Goal: Complete application form

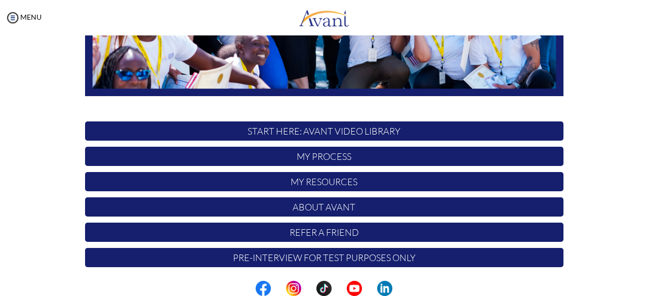
scroll to position [266, 0]
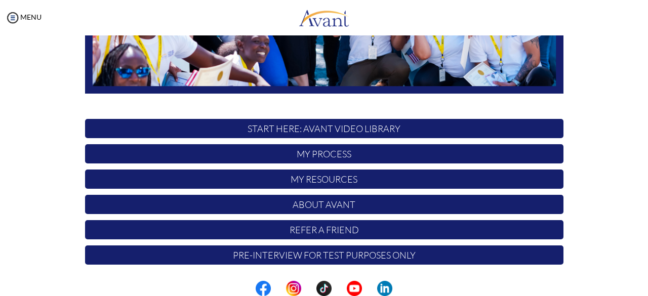
click at [311, 162] on p "My Process" at bounding box center [324, 153] width 479 height 19
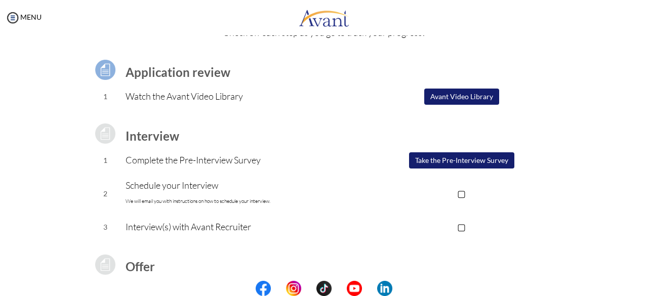
scroll to position [57, 0]
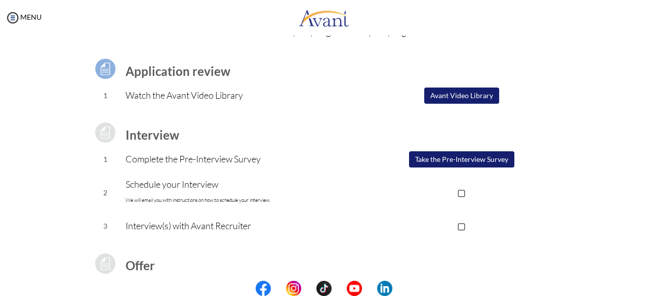
click at [464, 195] on p "▢" at bounding box center [461, 192] width 203 height 14
click at [444, 161] on button "Take the Pre-Interview Survey" at bounding box center [461, 159] width 105 height 16
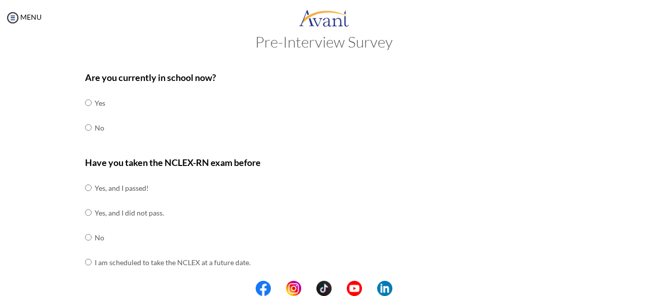
scroll to position [0, 0]
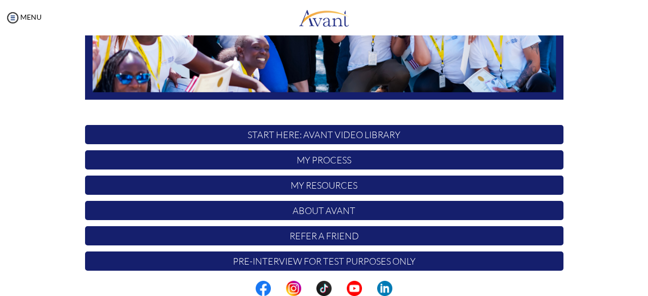
scroll to position [266, 0]
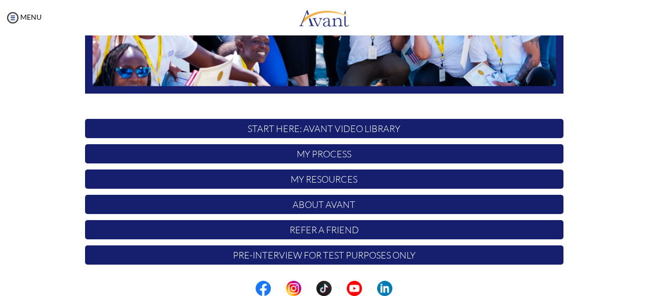
click at [352, 254] on p "Pre-Interview for test purposes only" at bounding box center [324, 255] width 479 height 19
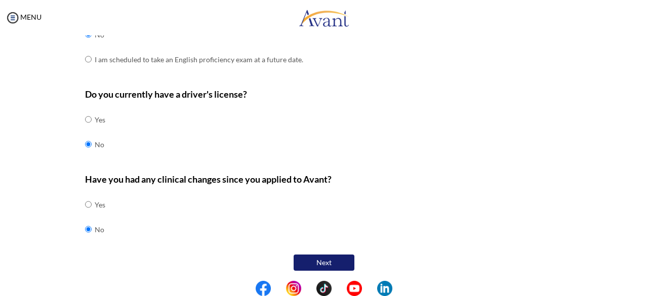
scroll to position [350, 0]
click at [307, 255] on button "Next" at bounding box center [324, 263] width 61 height 16
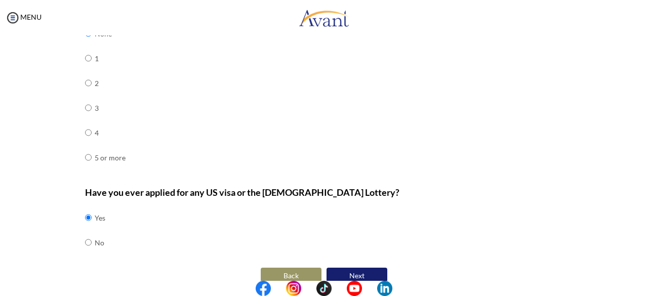
scroll to position [387, 0]
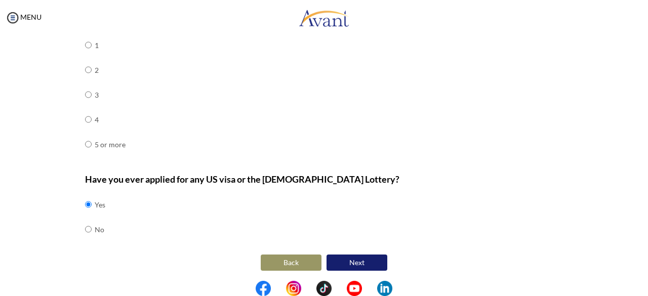
click at [357, 257] on button "Next" at bounding box center [357, 263] width 61 height 16
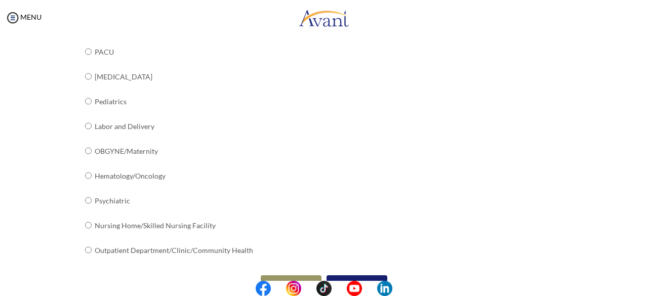
scroll to position [435, 0]
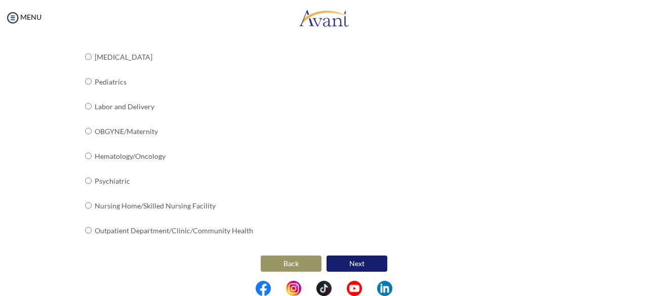
click at [356, 258] on button "Next" at bounding box center [357, 264] width 61 height 16
